Goal: Task Accomplishment & Management: Use online tool/utility

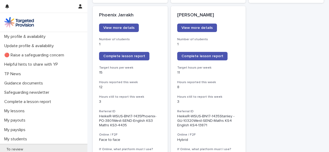
scroll to position [459, 0]
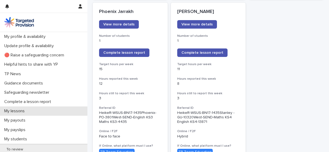
click at [21, 112] on p "My lessons" at bounding box center [15, 111] width 27 height 5
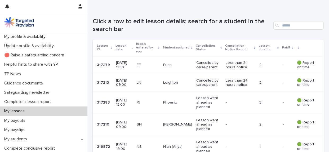
scroll to position [87, 0]
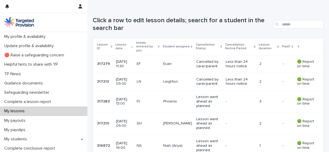
click at [127, 123] on p "[DATE] 09:00" at bounding box center [124, 123] width 16 height 9
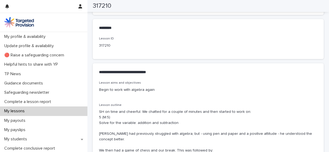
scroll to position [258, 0]
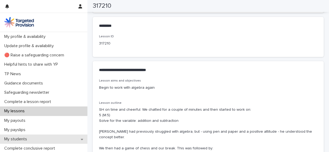
click at [7, 139] on p "My students" at bounding box center [16, 139] width 29 height 5
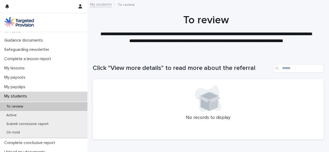
scroll to position [45, 0]
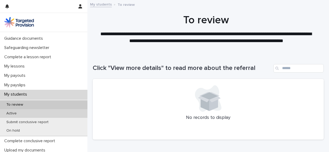
click at [19, 113] on p "Active" at bounding box center [11, 113] width 19 height 5
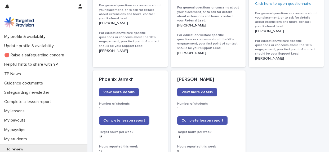
scroll to position [398, 0]
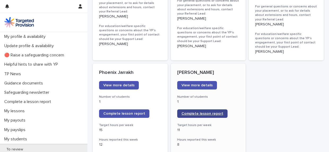
click at [199, 112] on span "Complete lesson report" at bounding box center [203, 114] width 42 height 4
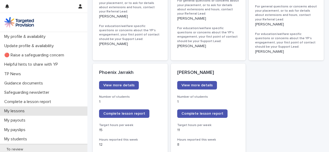
click at [27, 113] on p "My lessons" at bounding box center [15, 111] width 27 height 5
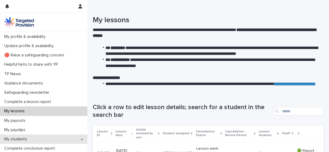
click at [21, 140] on p "My students" at bounding box center [16, 139] width 29 height 5
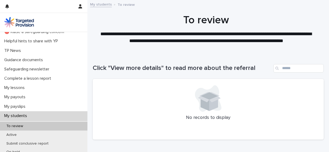
scroll to position [27, 0]
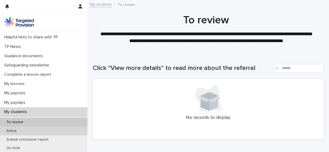
click at [16, 130] on p "Active" at bounding box center [11, 131] width 19 height 5
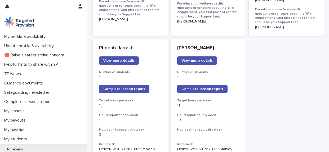
scroll to position [422, 0]
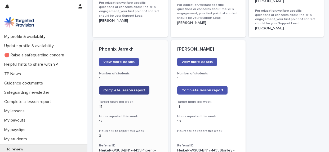
click at [142, 86] on link "Complete lesson report" at bounding box center [124, 90] width 50 height 8
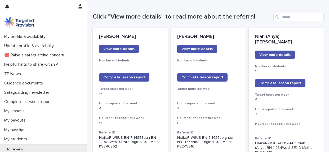
scroll to position [56, 0]
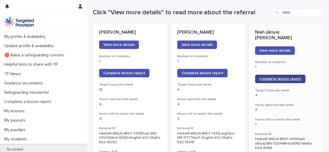
click at [266, 77] on span "Complete lesson report" at bounding box center [281, 79] width 42 height 4
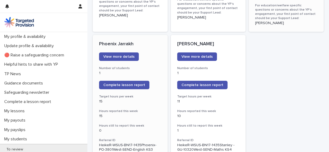
scroll to position [473, 0]
